Goal: Task Accomplishment & Management: Use online tool/utility

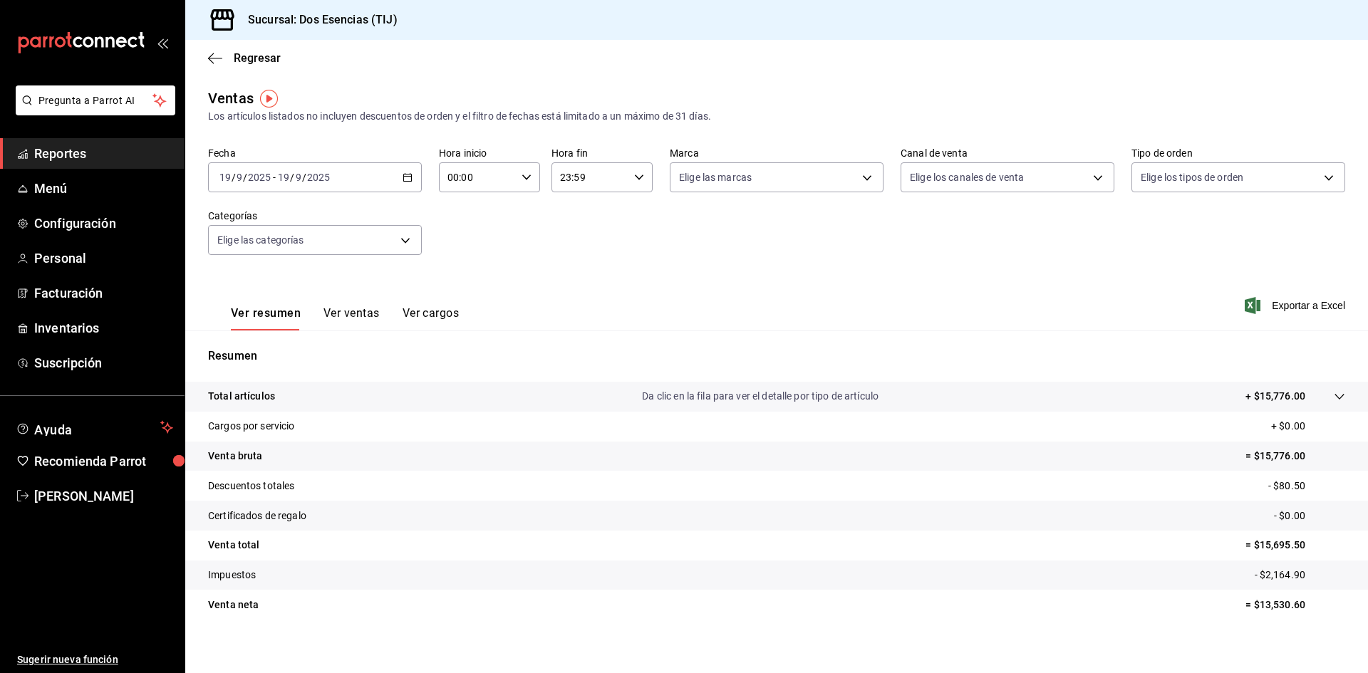
click at [88, 160] on span "Reportes" at bounding box center [103, 153] width 139 height 19
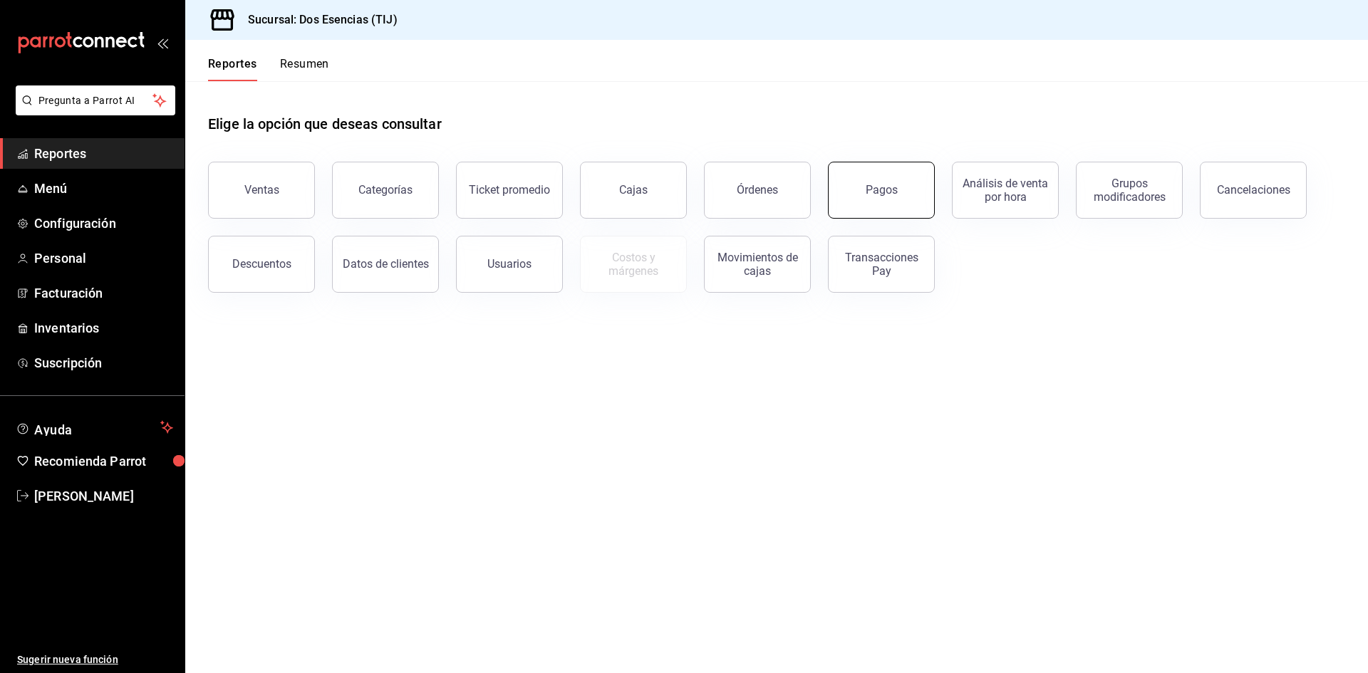
click at [911, 195] on button "Pagos" at bounding box center [881, 190] width 107 height 57
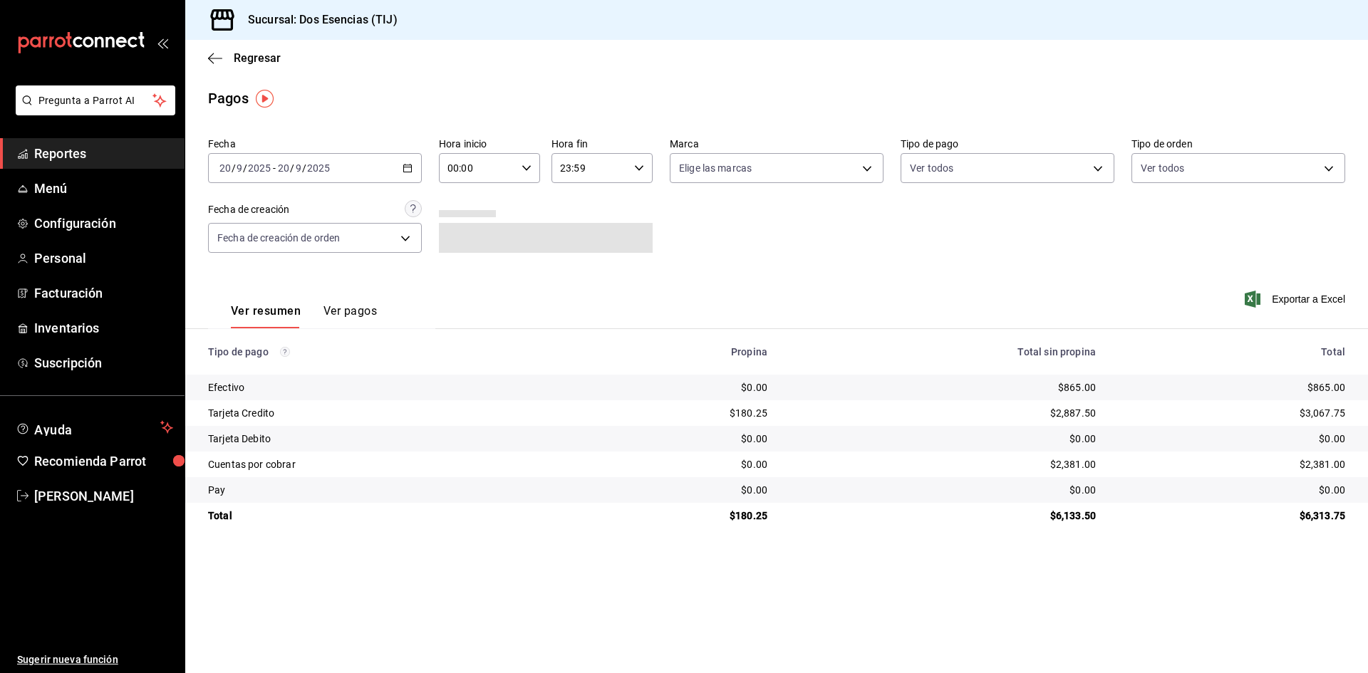
click at [407, 172] on \(Stroke\) "button" at bounding box center [407, 169] width 9 height 8
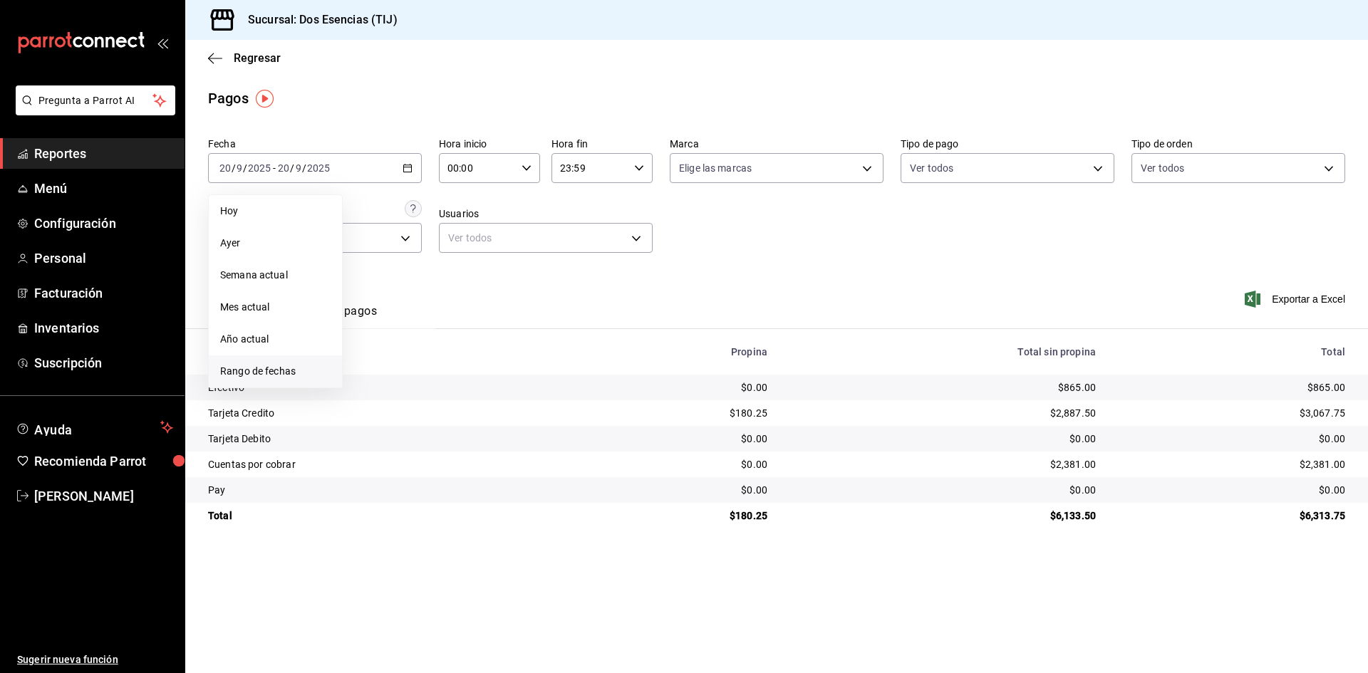
click at [233, 368] on span "Rango de fechas" at bounding box center [275, 371] width 110 height 15
click at [372, 327] on abbr "15" at bounding box center [372, 326] width 9 height 10
click at [496, 324] on abbr "20" at bounding box center [498, 326] width 9 height 10
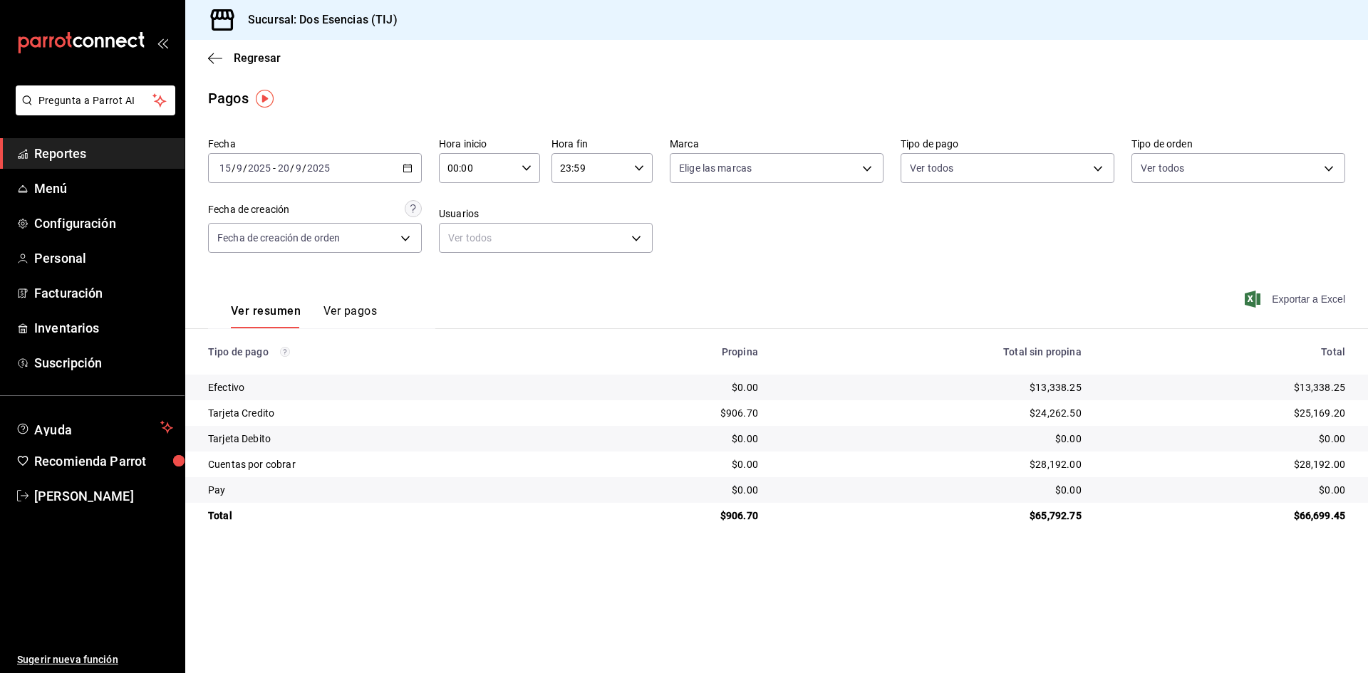
click at [1295, 303] on span "Exportar a Excel" at bounding box center [1296, 299] width 98 height 17
